Goal: Navigation & Orientation: Find specific page/section

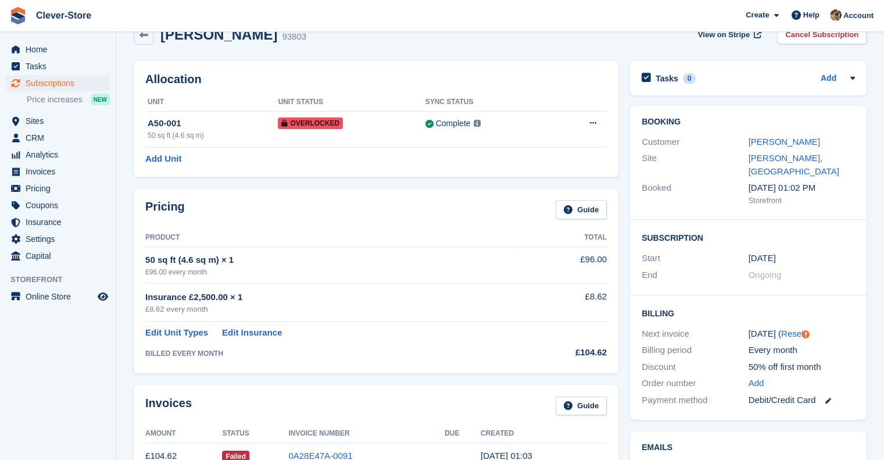
scroll to position [19, 0]
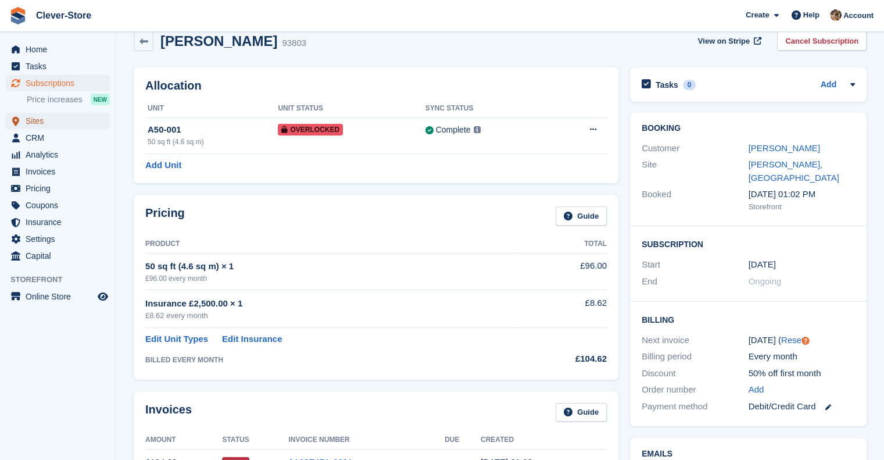
click at [40, 125] on span "Sites" at bounding box center [61, 121] width 70 height 16
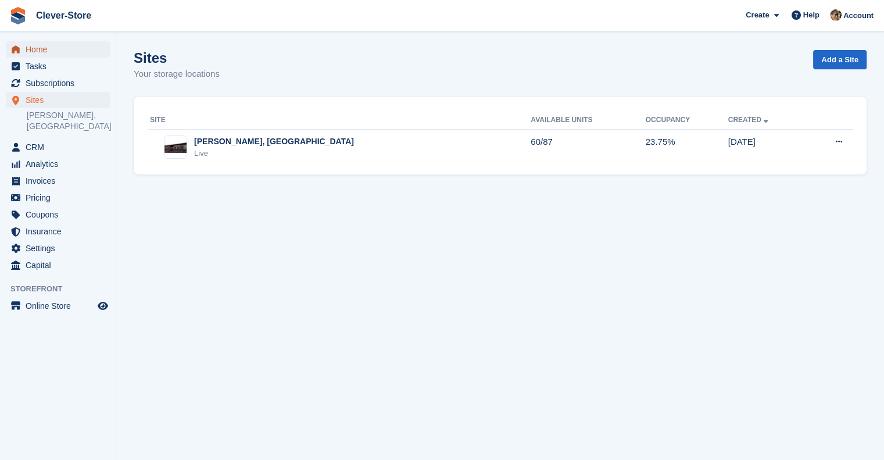
click at [41, 48] on span "Home" at bounding box center [61, 49] width 70 height 16
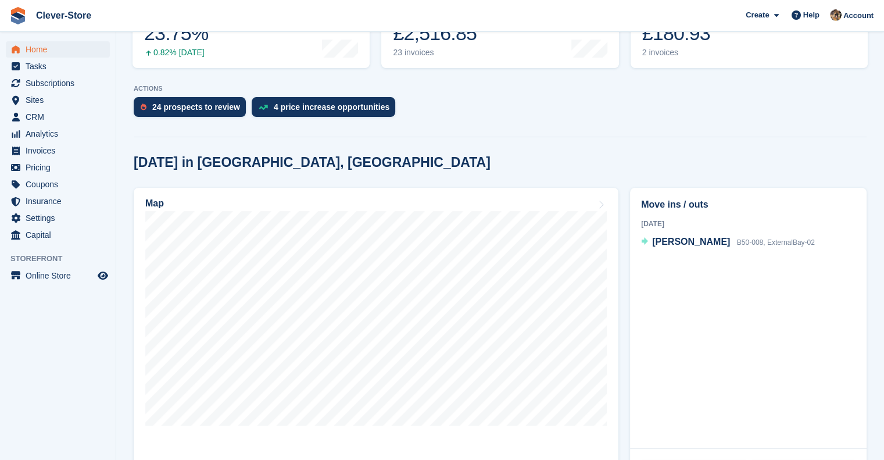
scroll to position [202, 0]
